Goal: Information Seeking & Learning: Learn about a topic

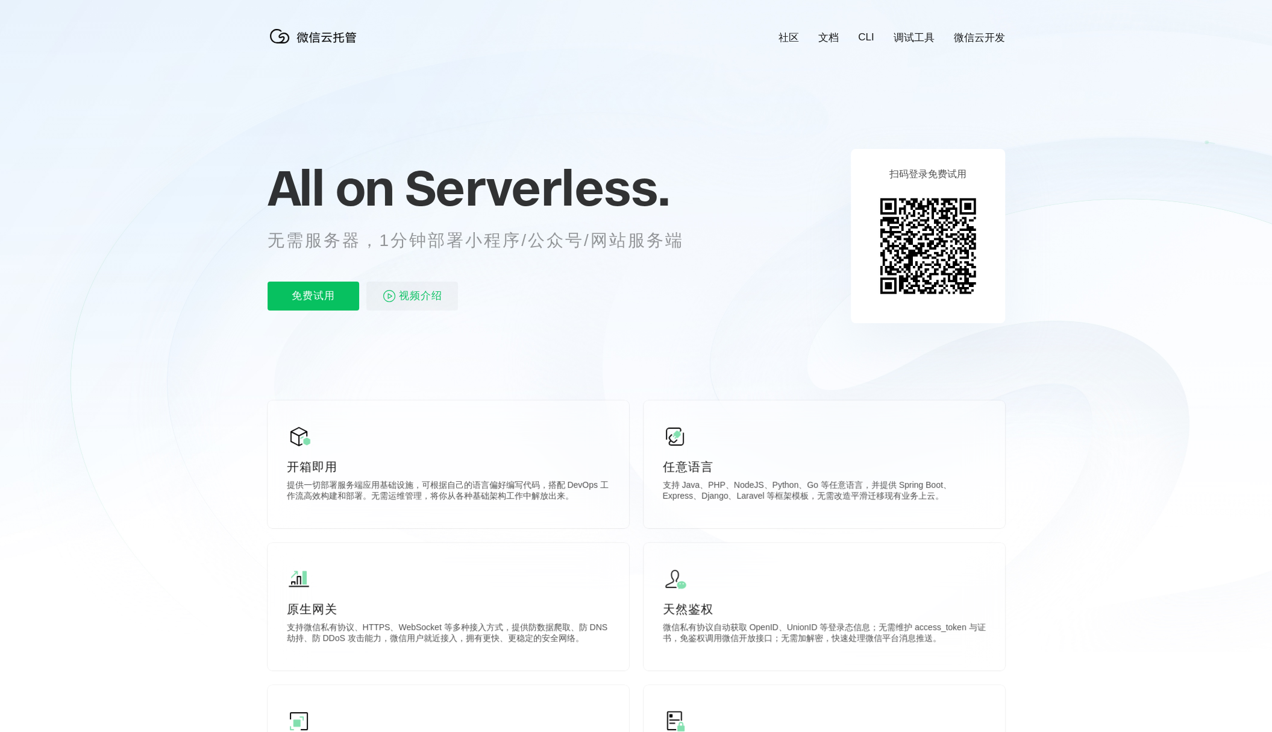
scroll to position [0, 2143]
click at [623, 316] on div "All on Serverless. 无需服务器，1分钟部署小程序/公众号/网站服务端 免费试用 视频介绍" at bounding box center [491, 235] width 446 height 175
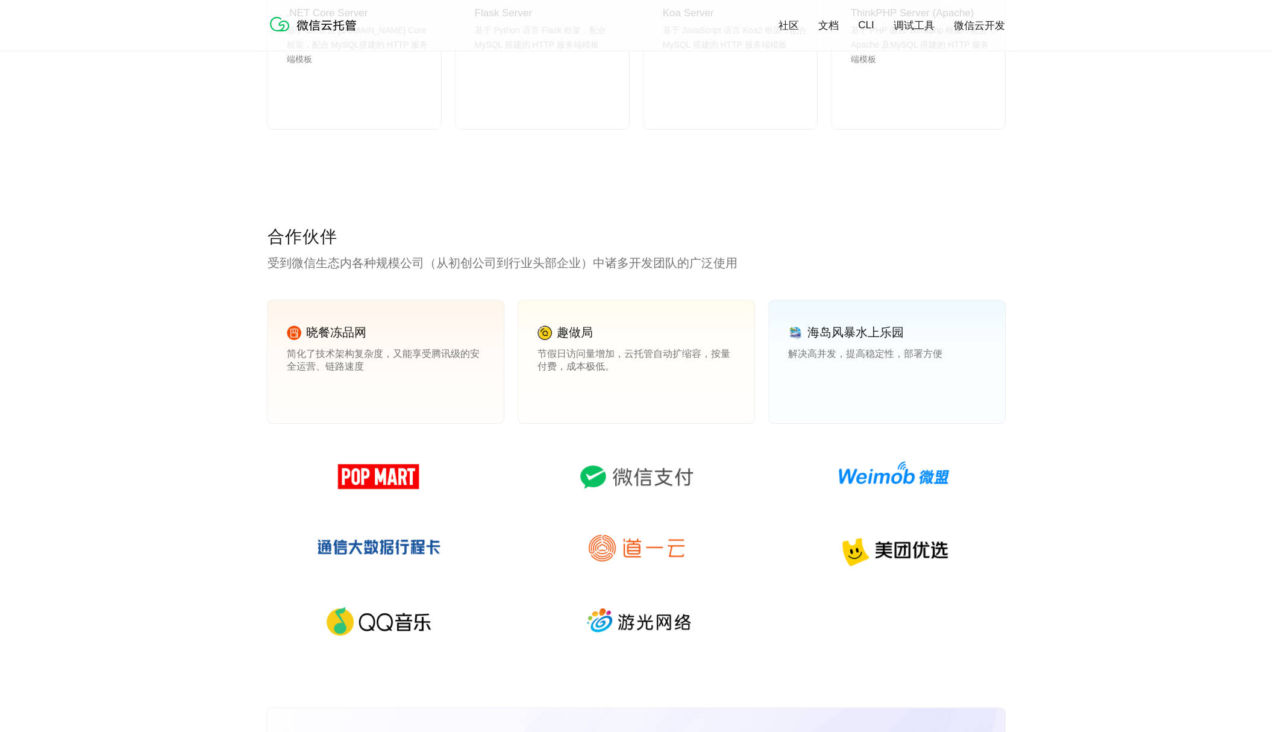
scroll to position [1567, 0]
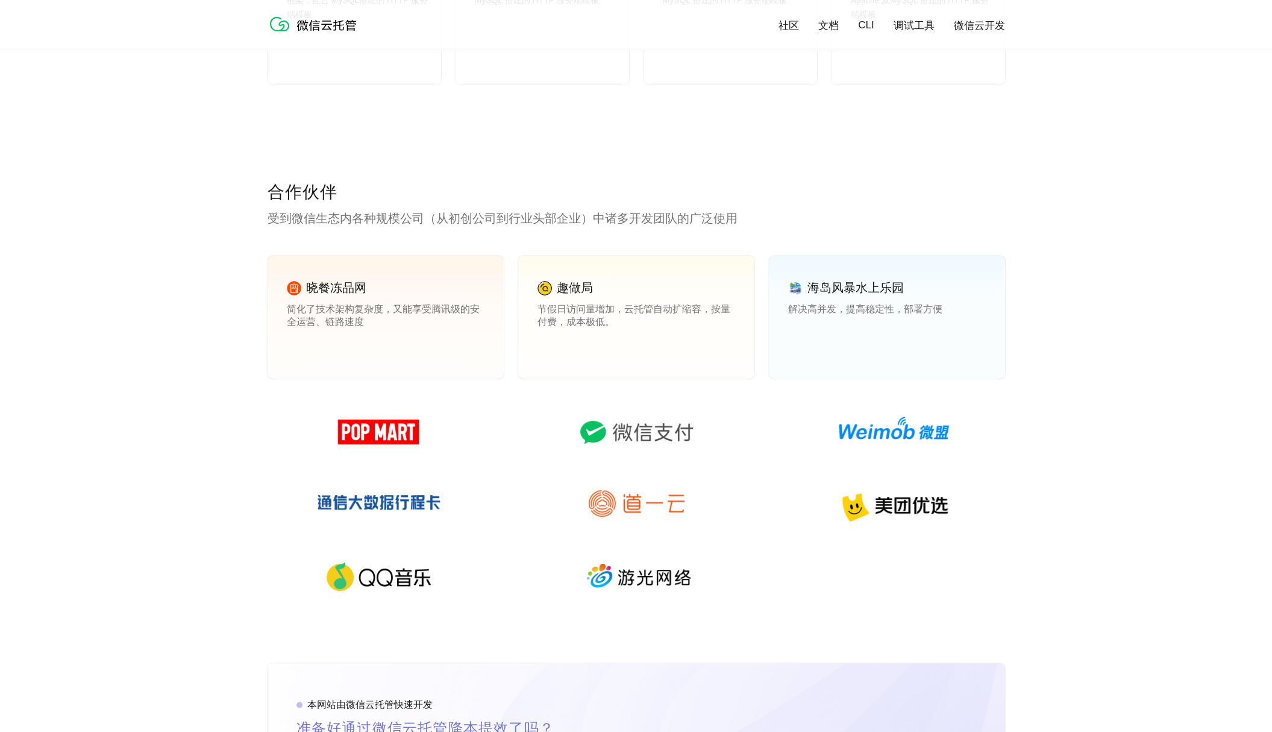
click at [1117, 356] on div "合作伙伴 受到微信生态内各种规模公司（从初创公司到行业头部企业）中诸多开发团队的广泛使用 晓餐冻品网 简化了技术架构复杂度，又能享受腾讯级的安全运营、链路速度…" at bounding box center [636, 422] width 1272 height 482
click at [1023, 412] on div "合作伙伴 受到微信生态内各种规模公司（从初创公司到行业头部企业）中诸多开发团队的广泛使用 晓餐冻品网 简化了技术架构复杂度，又能享受腾讯级的安全运营、链路速度…" at bounding box center [636, 422] width 1272 height 482
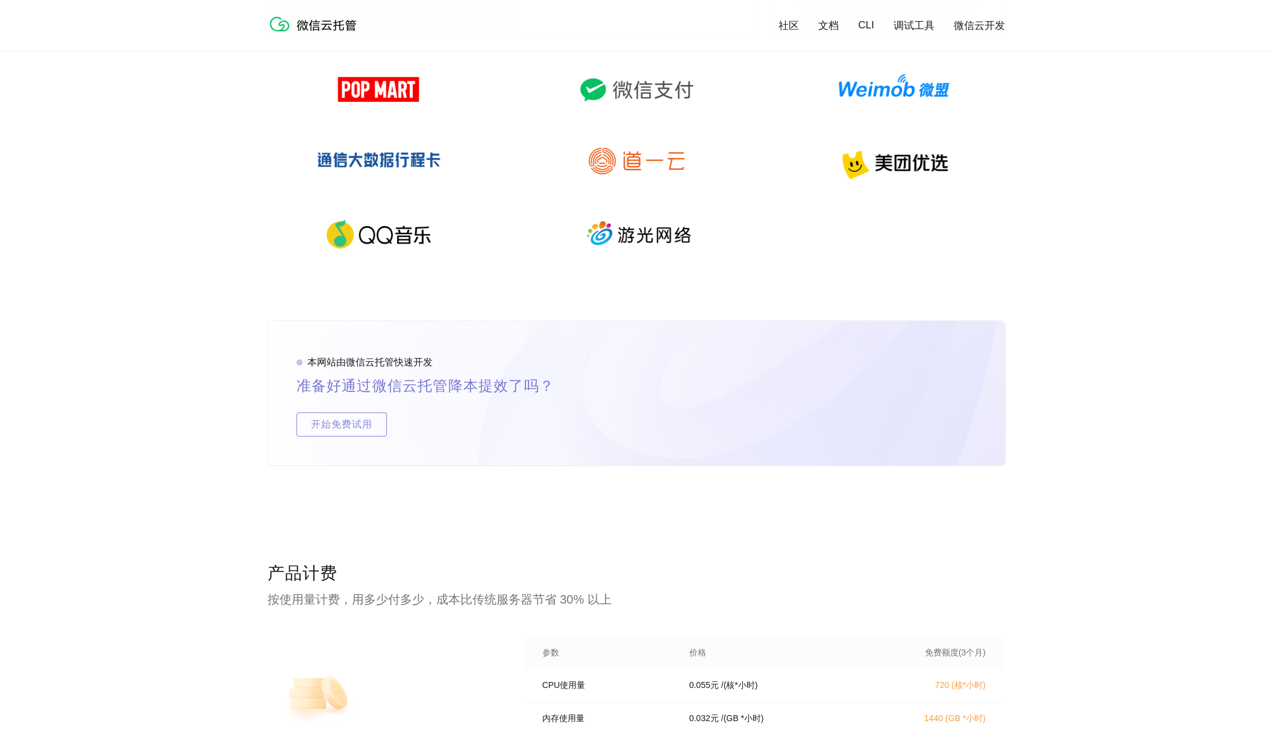
scroll to position [1989, 0]
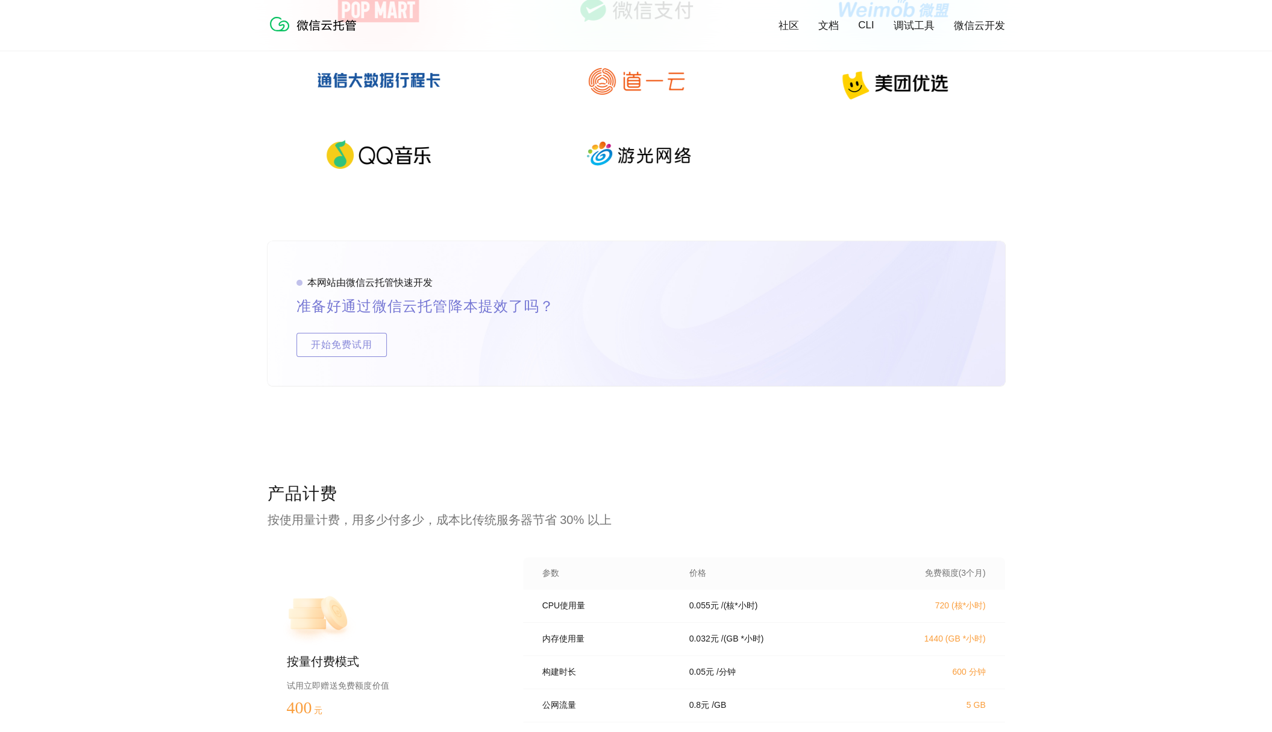
click at [1122, 386] on div "本网站由微信云托管快速开发 准备好通过微信云托管降本提效了吗？ 开始免费试用" at bounding box center [636, 361] width 1272 height 241
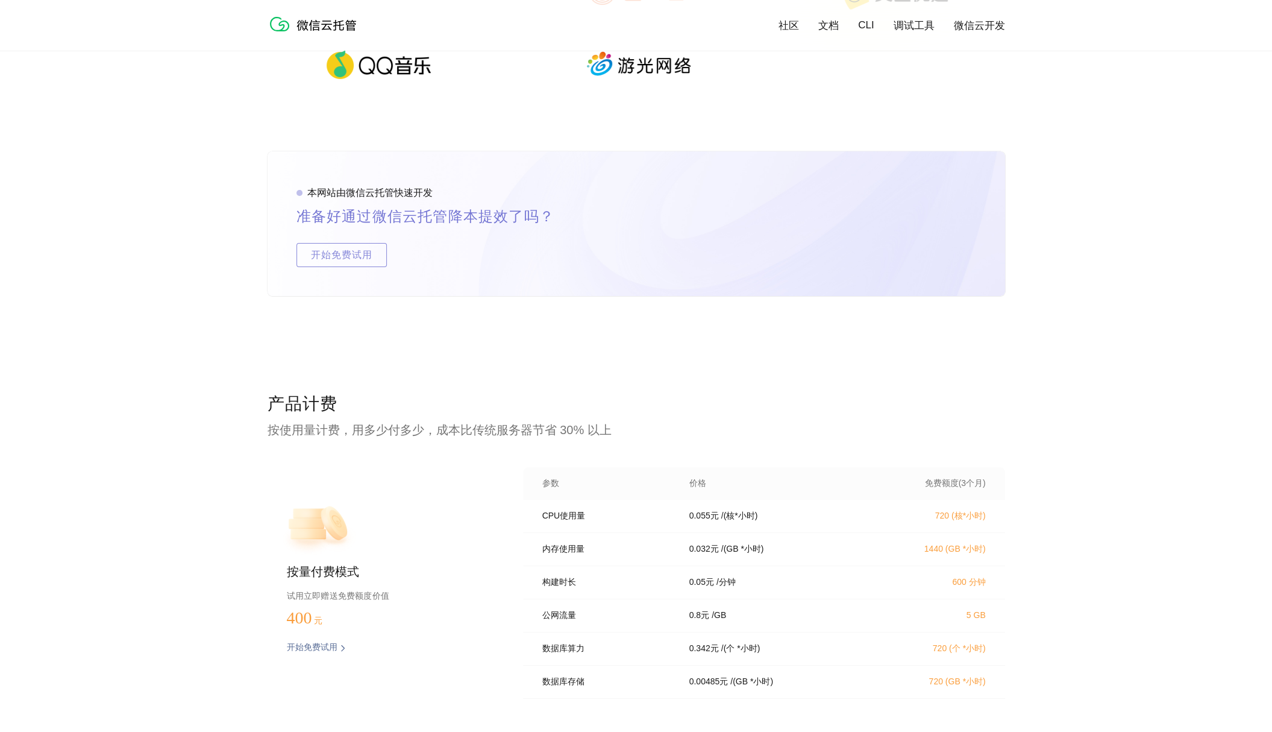
scroll to position [2170, 0]
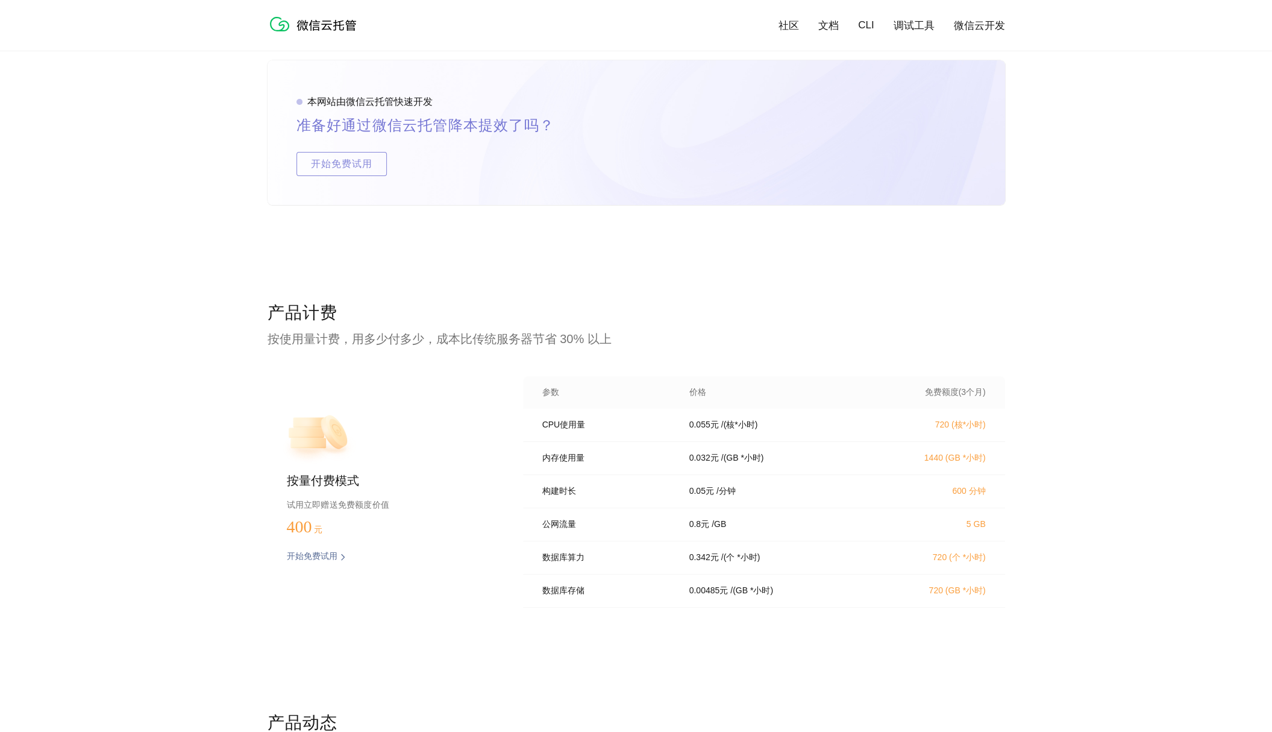
drag, startPoint x: 286, startPoint y: 521, endPoint x: 391, endPoint y: 530, distance: 105.3
click at [330, 521] on div "按量付费模式 试用立即赠送免费额度价值 400 元 开始免费试用 预估费用" at bounding box center [376, 495] width 217 height 239
click at [446, 570] on div "按量付费模式 试用立即赠送免费额度价值 400 元 开始免费试用 预估费用" at bounding box center [376, 495] width 217 height 239
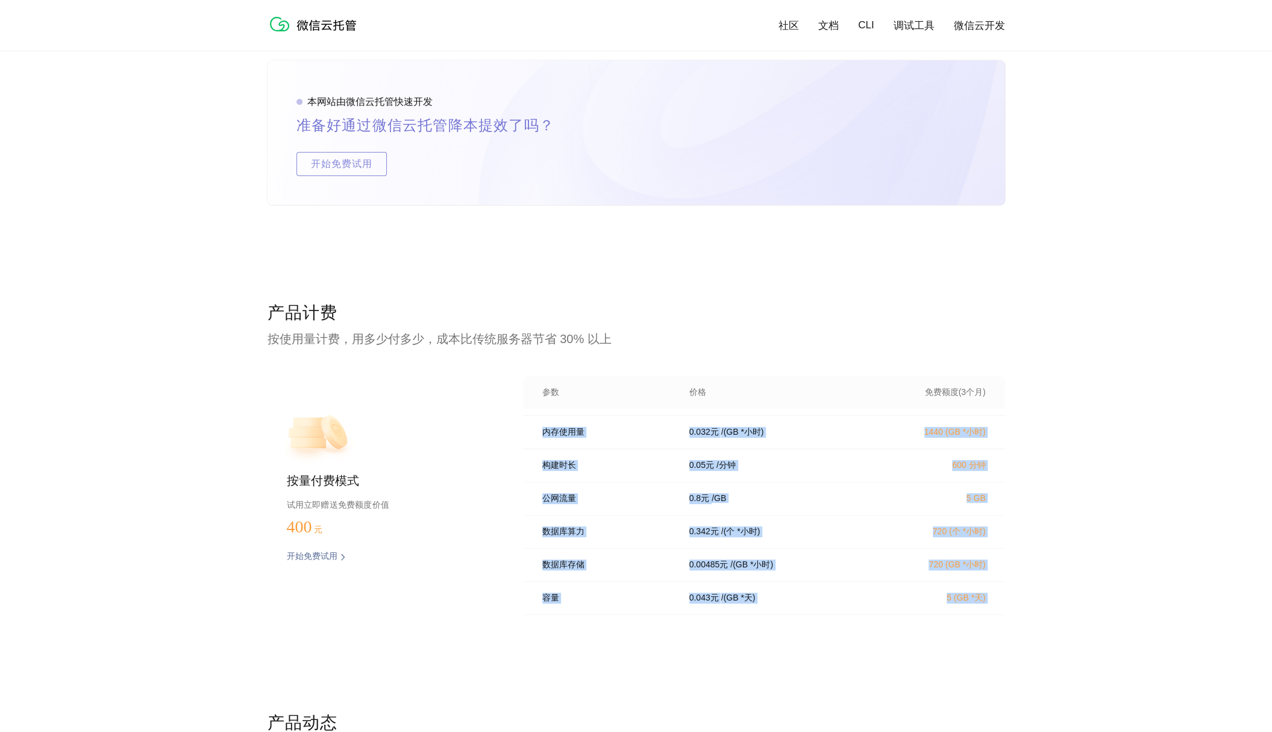
scroll to position [45, 0]
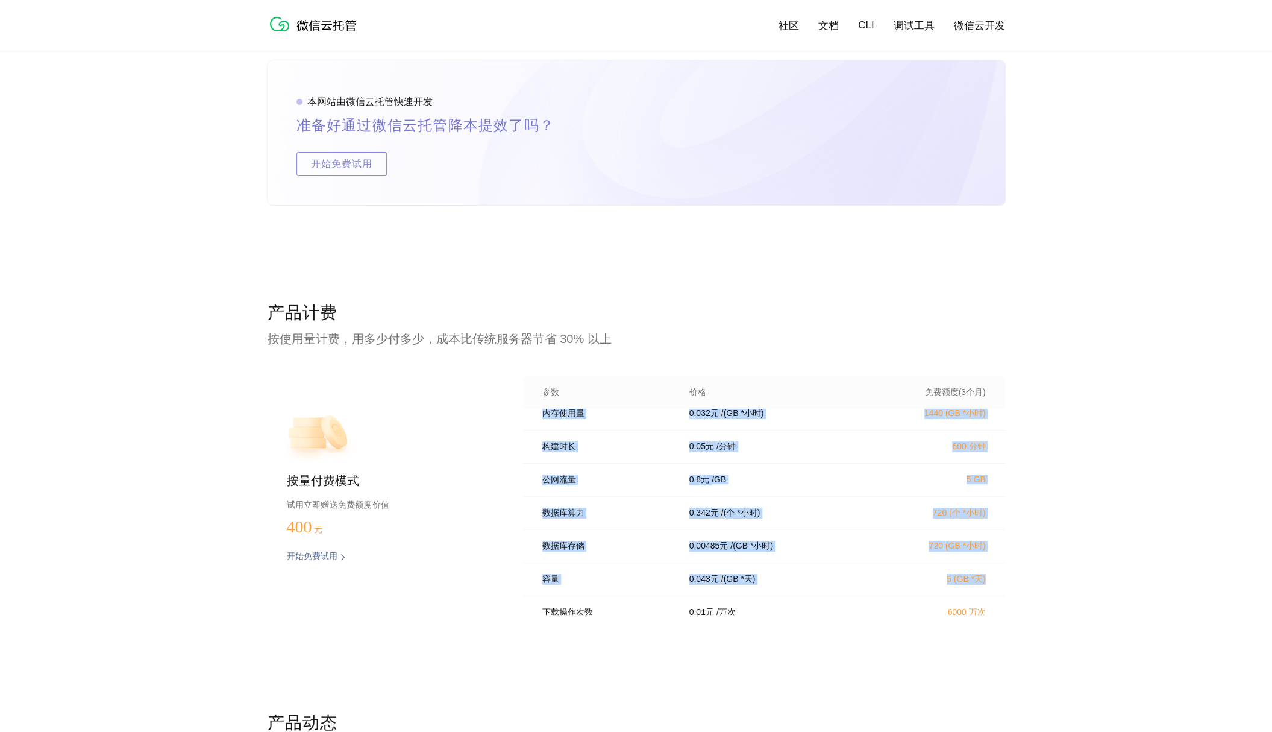
drag, startPoint x: 541, startPoint y: 426, endPoint x: 967, endPoint y: 640, distance: 476.6
click at [1061, 599] on div "产品计费 按使用量计费，用多少付多少，成本比传统服务器节省 30% 以上 按量付费模式 试用立即赠送免费额度价值 400 元 开始免费试用 预估费用 参数 价…" at bounding box center [636, 506] width 1272 height 410
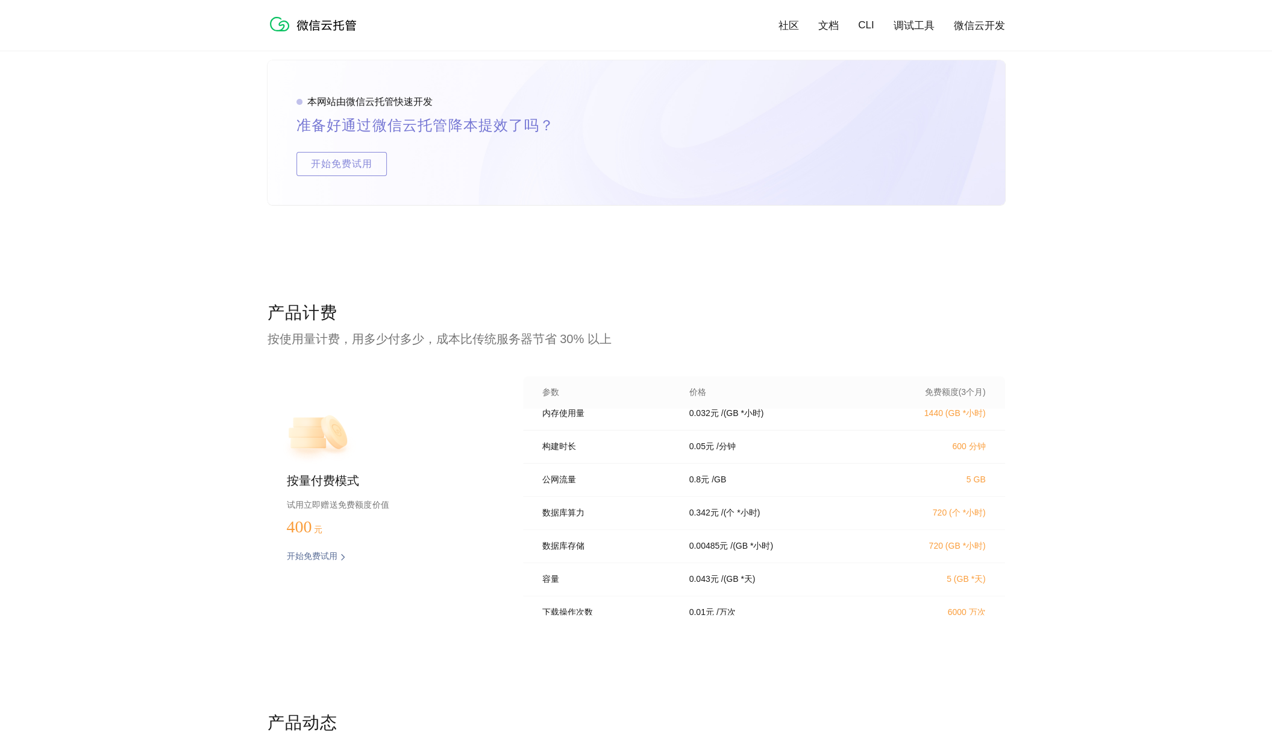
click at [954, 640] on div "产品计费 按使用量计费，用多少付多少，成本比传统服务器节省 30% 以上 按量付费模式 试用立即赠送免费额度价值 400 元 开始免费试用 预估费用 参数 价…" at bounding box center [637, 506] width 738 height 410
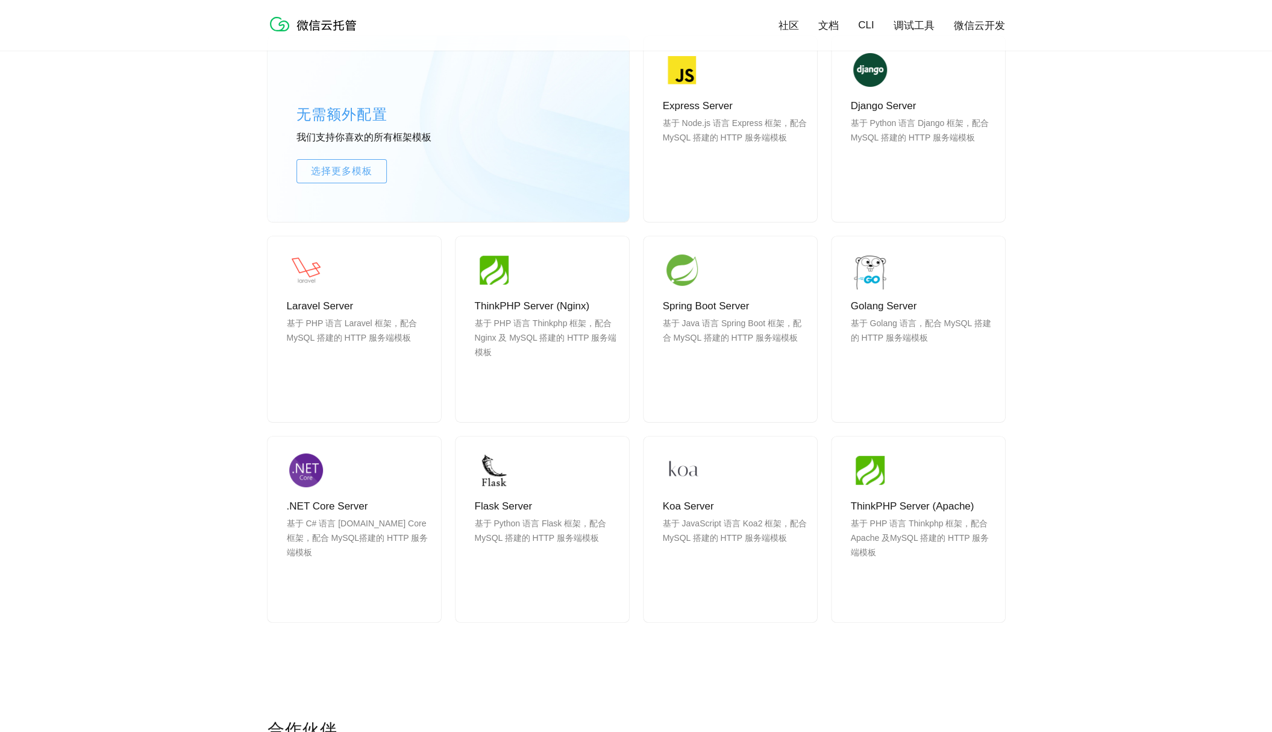
scroll to position [881, 0]
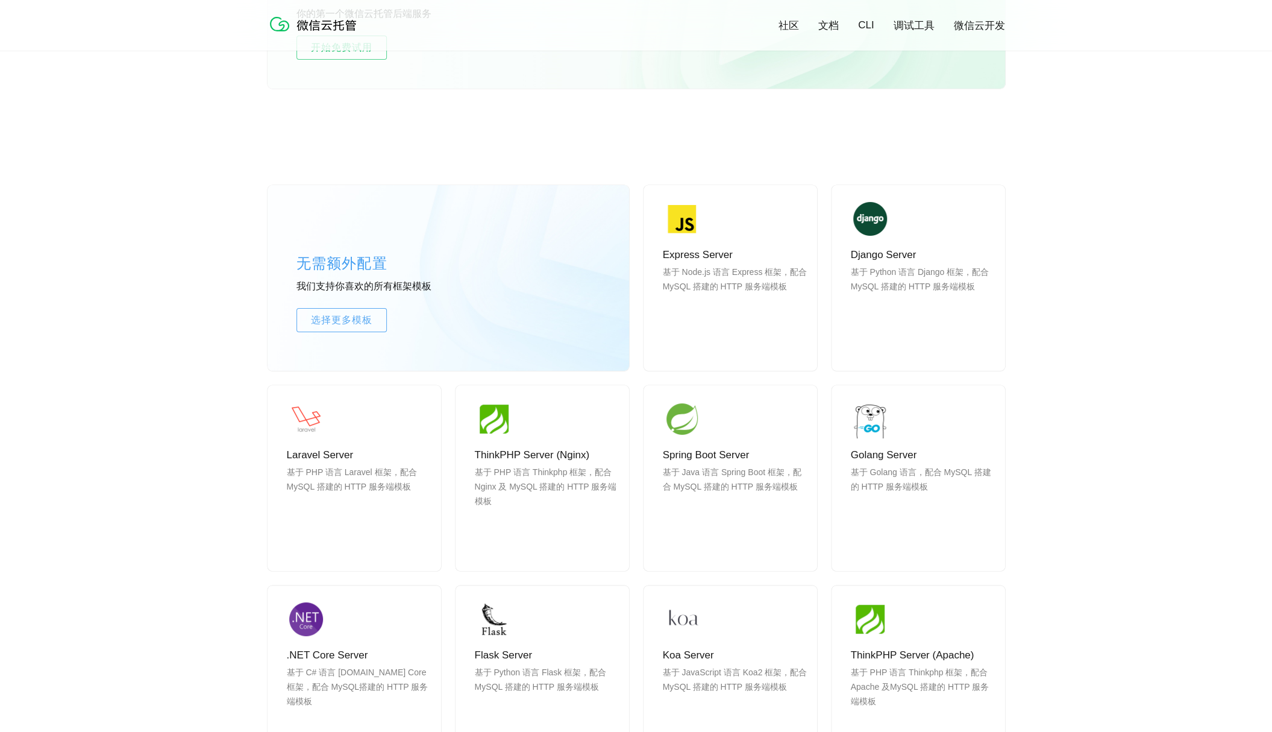
click at [904, 23] on link "调试工具" at bounding box center [914, 26] width 41 height 14
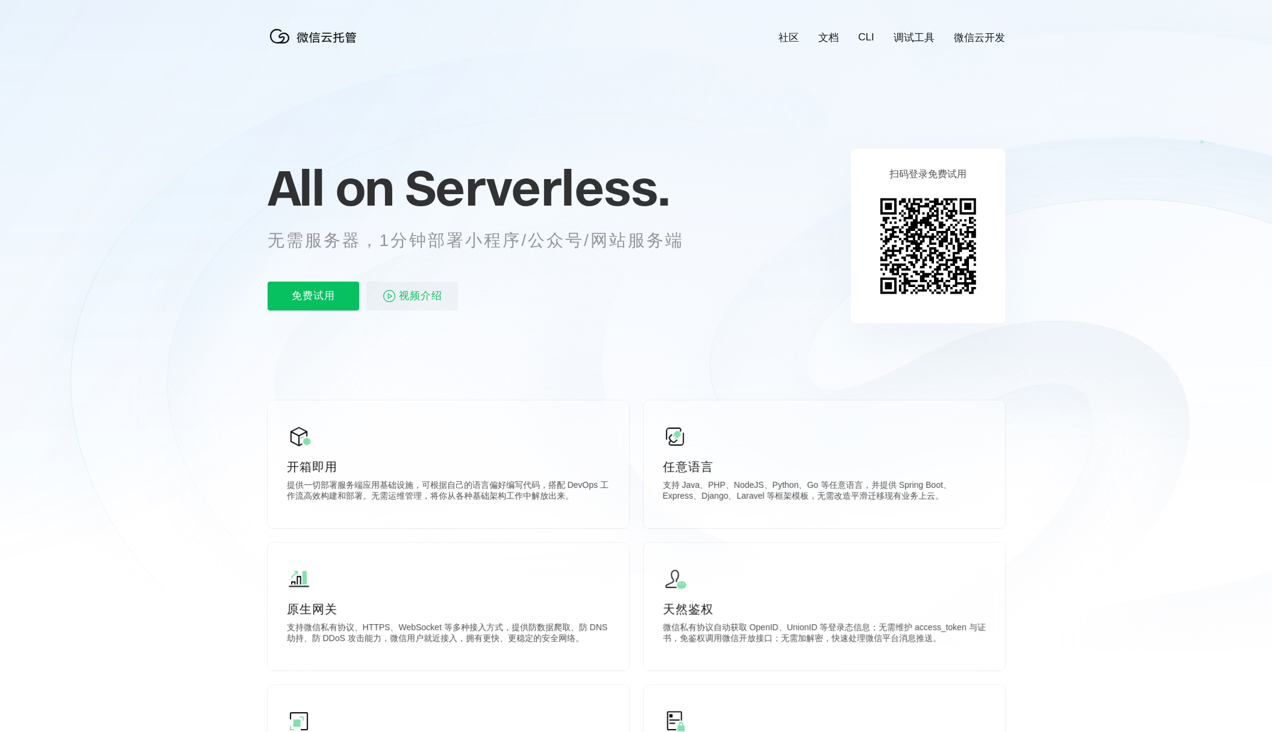
scroll to position [0, 2143]
click at [1020, 178] on icon at bounding box center [636, 325] width 1157 height 651
